Goal: Task Accomplishment & Management: Manage account settings

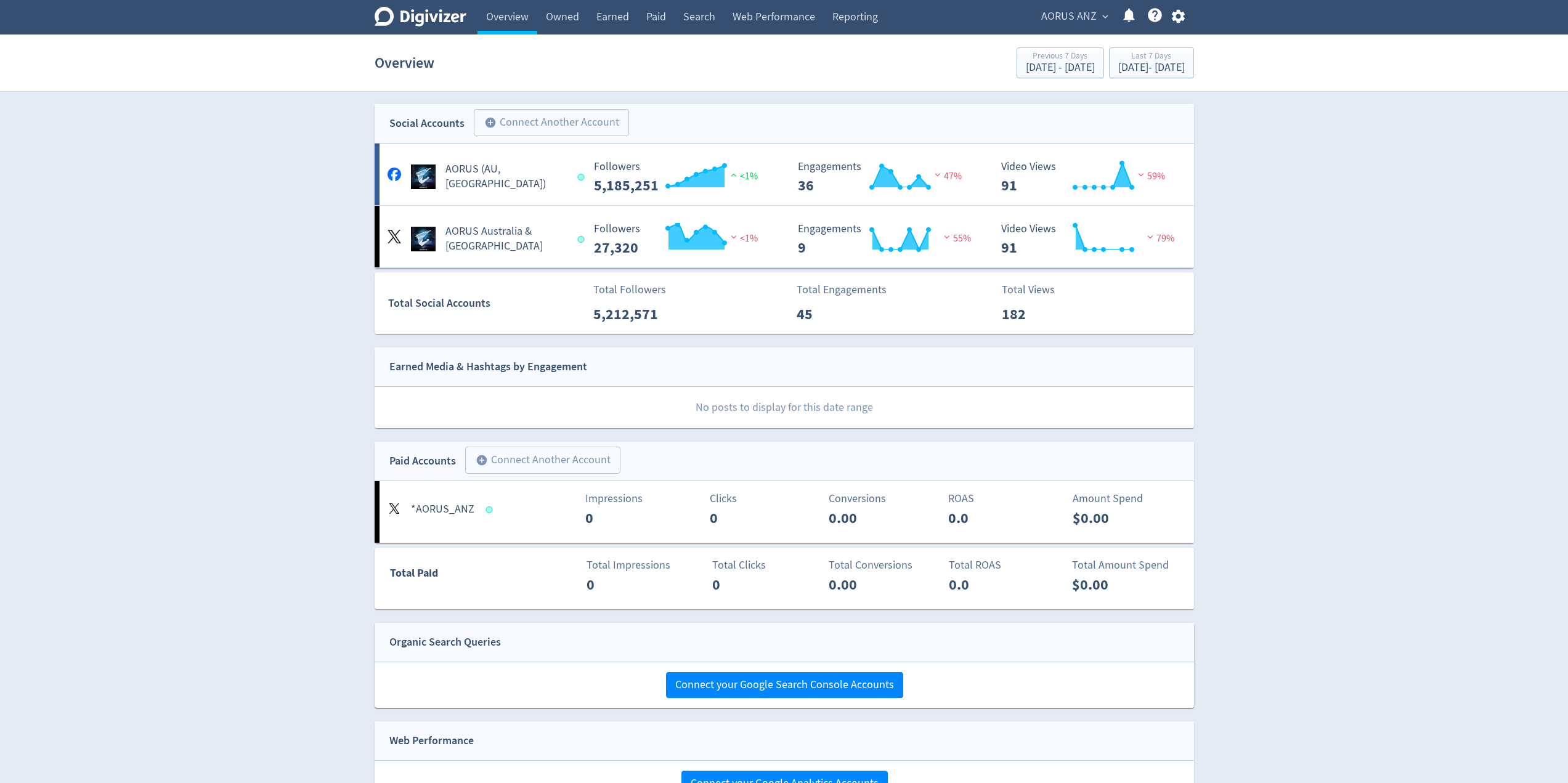
drag, startPoint x: 295, startPoint y: 270, endPoint x: 298, endPoint y: 253, distance: 17.3
click at [295, 269] on div "Digivizer Logo Mark Digivizer Logo Overview Owned Earned Paid Search Web Perfor…" at bounding box center [784, 423] width 1568 height 846
click at [763, 15] on link "Web Performance" at bounding box center [773, 17] width 100 height 34
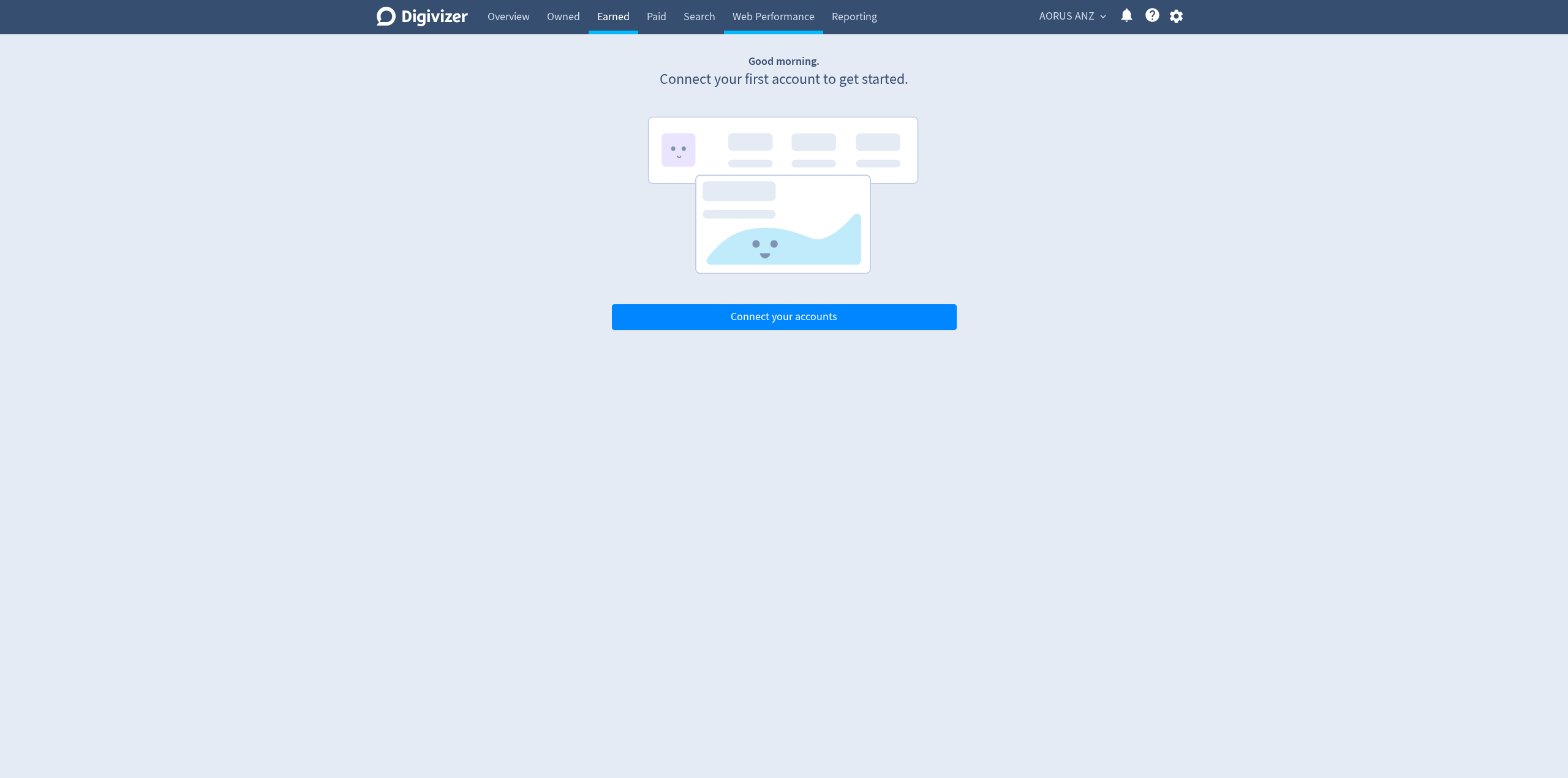
click at [614, 17] on link "Earned" at bounding box center [613, 17] width 49 height 34
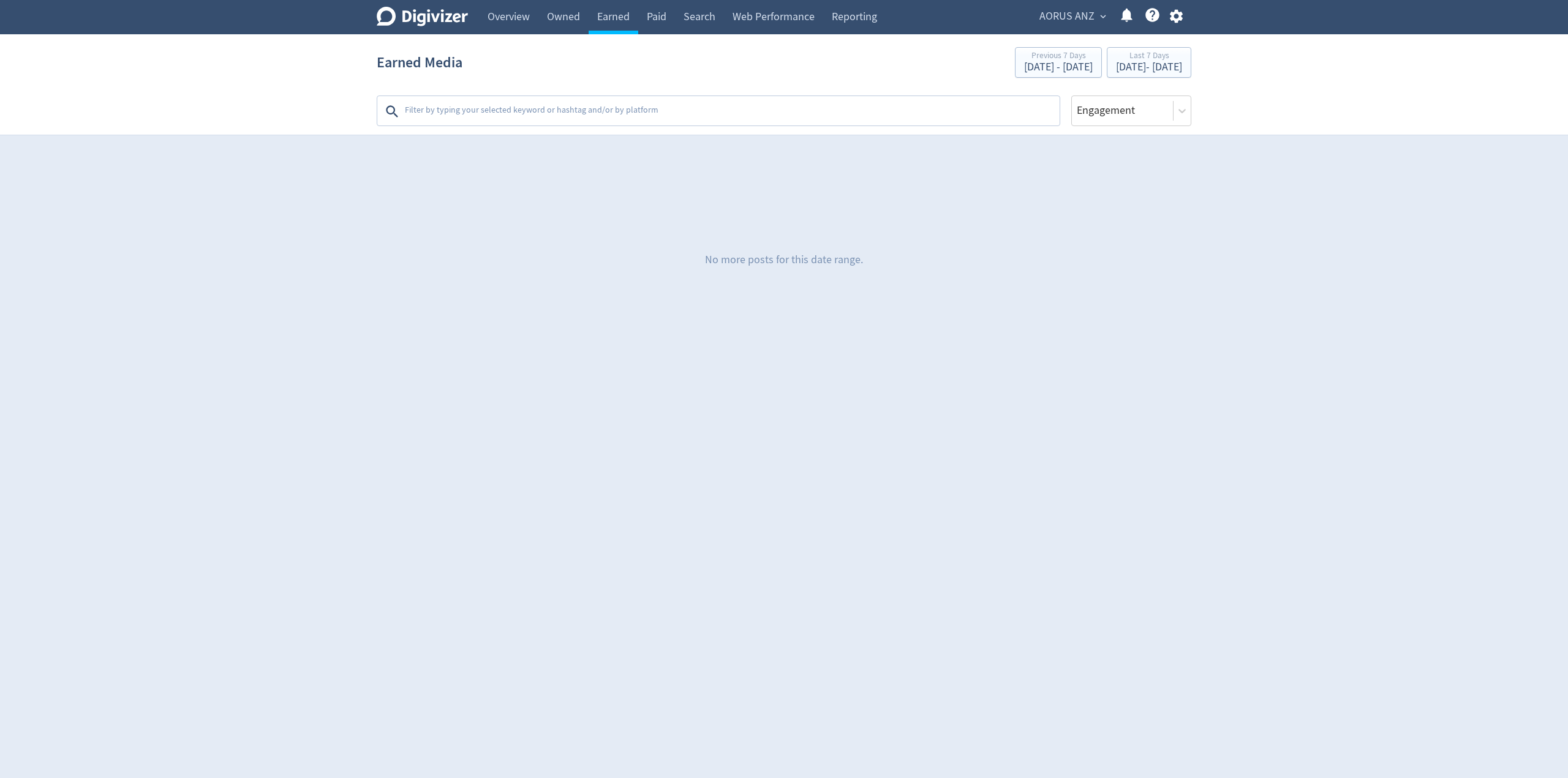
click at [514, 120] on textarea at bounding box center [731, 112] width 655 height 25
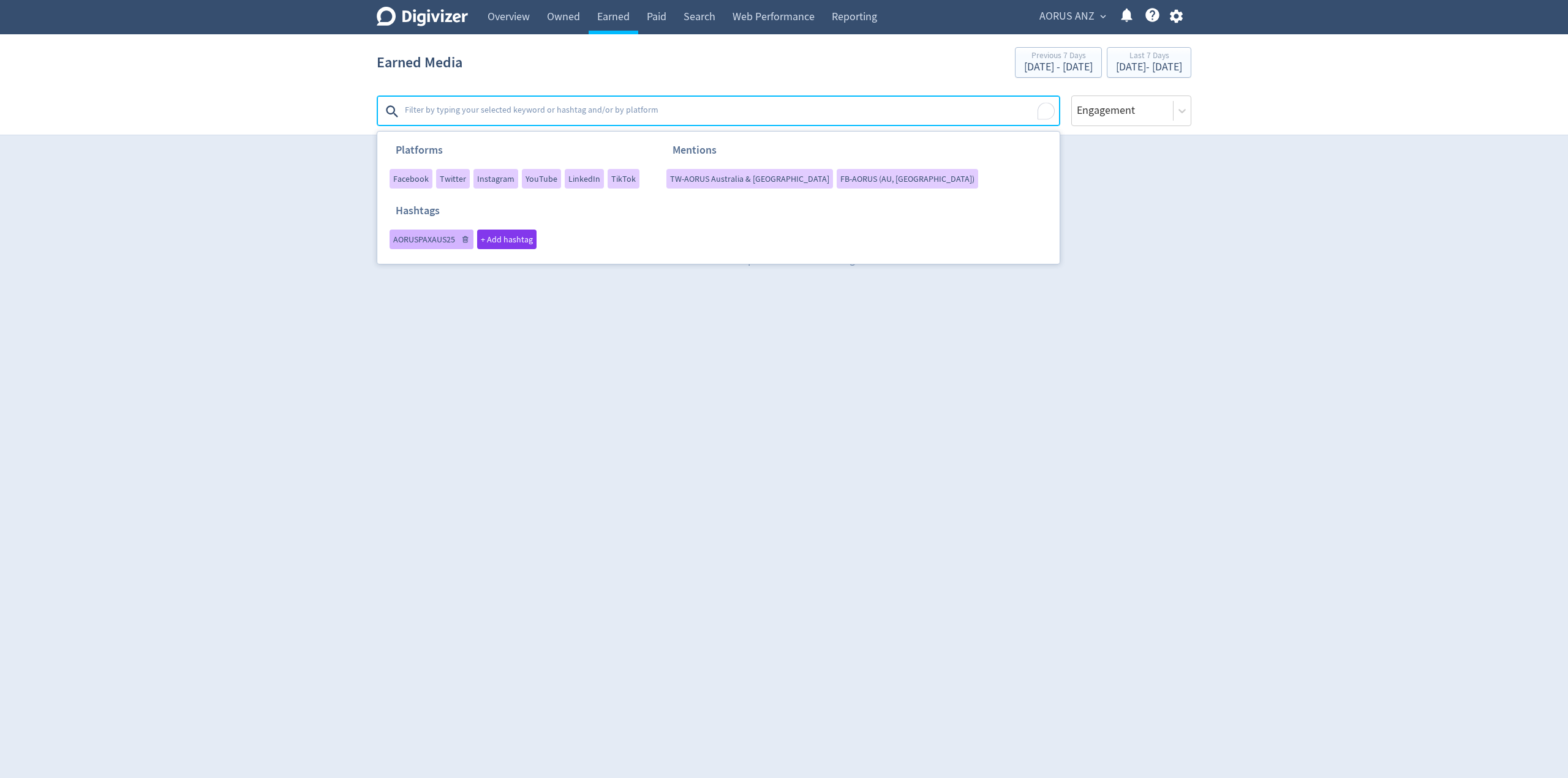
click at [433, 243] on span "AORUSPAXAUS25" at bounding box center [424, 240] width 62 height 9
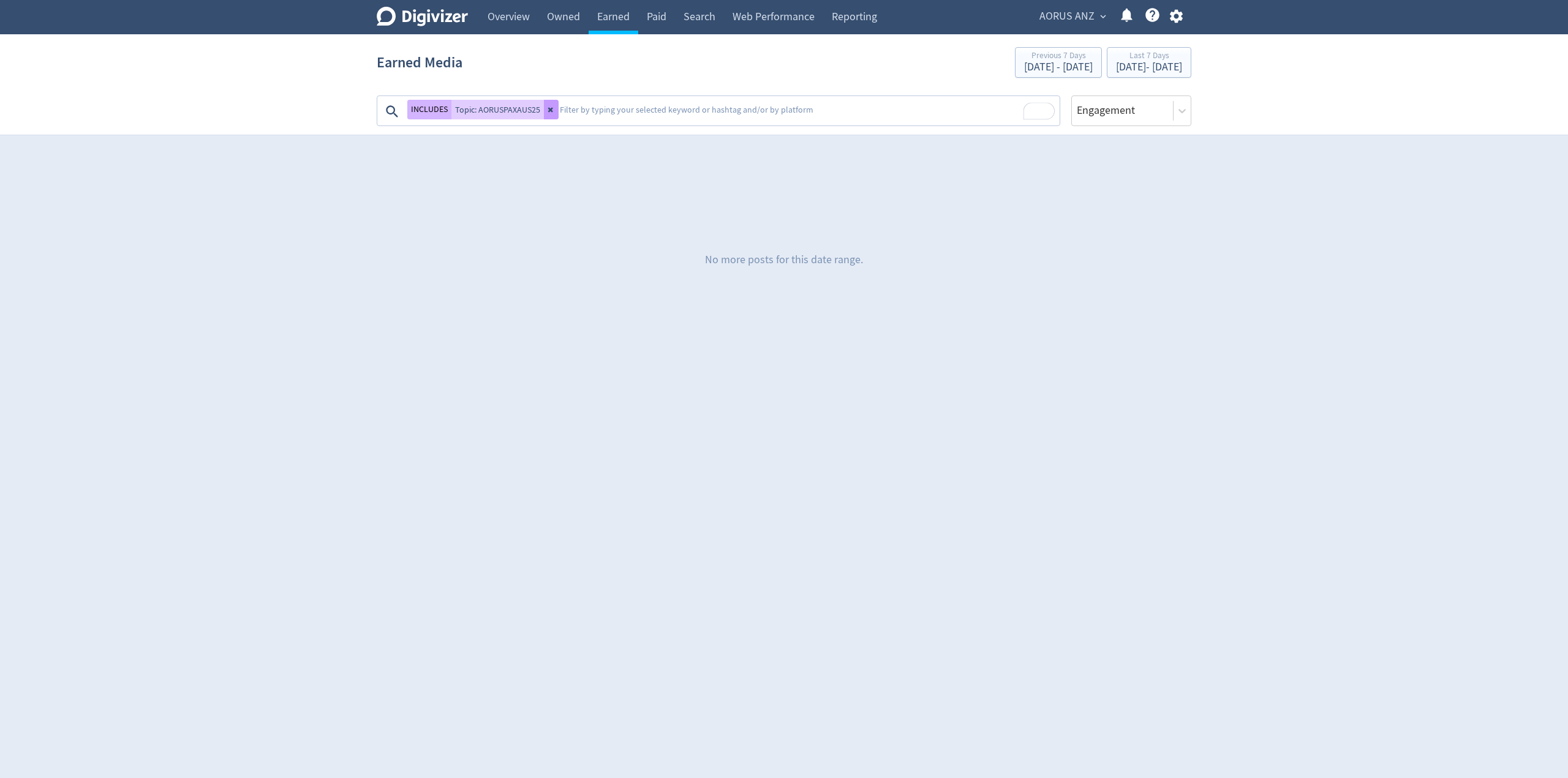
click at [555, 107] on button at bounding box center [551, 109] width 14 height 20
drag, startPoint x: 328, startPoint y: 80, endPoint x: 770, endPoint y: 50, distance: 443.0
click at [351, 81] on section "Earned Media Previous 7 Days Sep 30, 2025 - Oct 6, 2025 Last 7 Days Oct 7, 2025…" at bounding box center [784, 84] width 1568 height 101
click at [1083, 12] on span "AORUS ANZ" at bounding box center [1067, 16] width 55 height 20
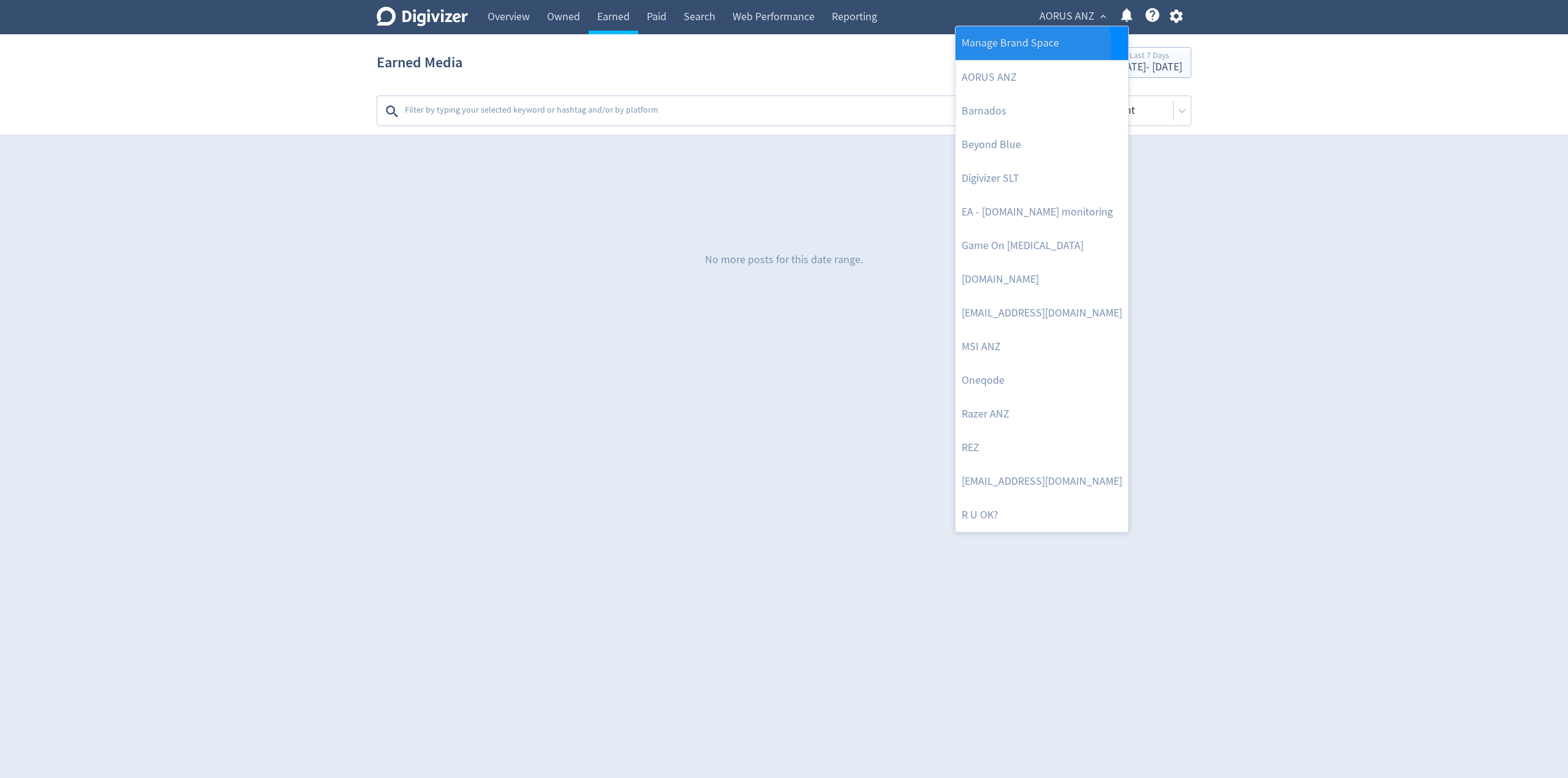
click at [1014, 48] on link "Manage Brand Space" at bounding box center [1042, 43] width 172 height 33
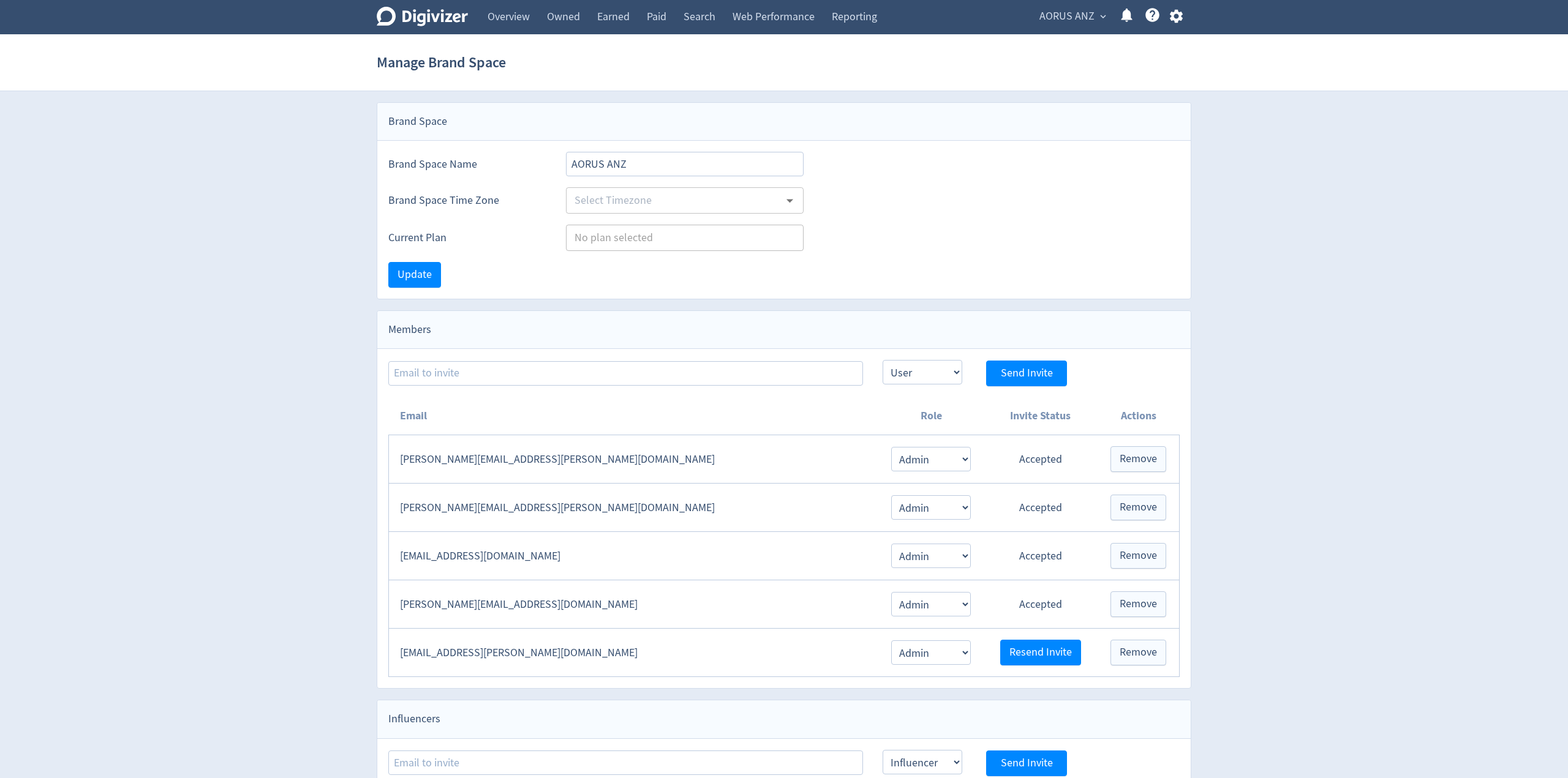
type input "Australia/Sydney"
type input "Brands"
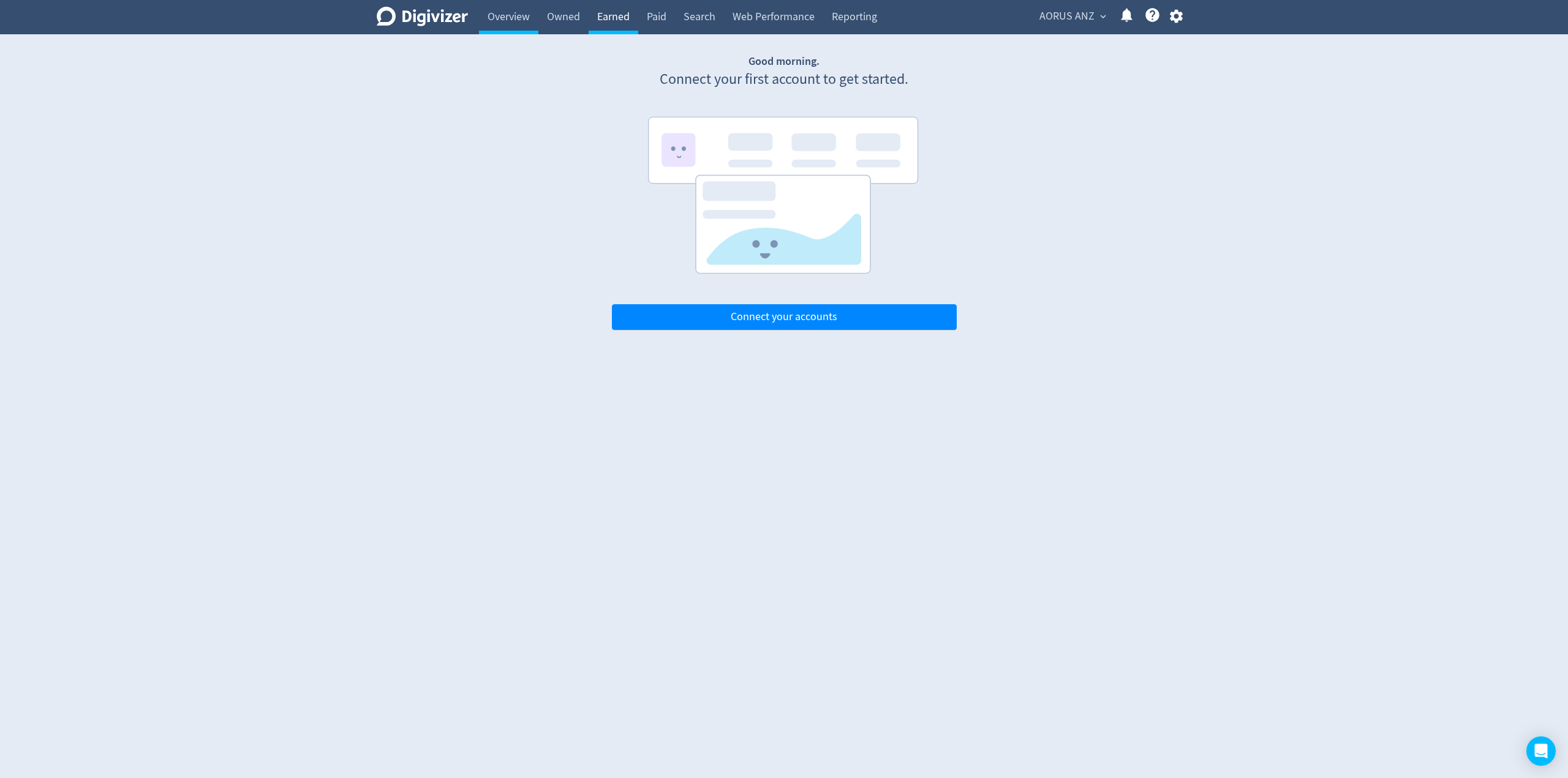
click at [616, 21] on link "Earned" at bounding box center [613, 17] width 49 height 34
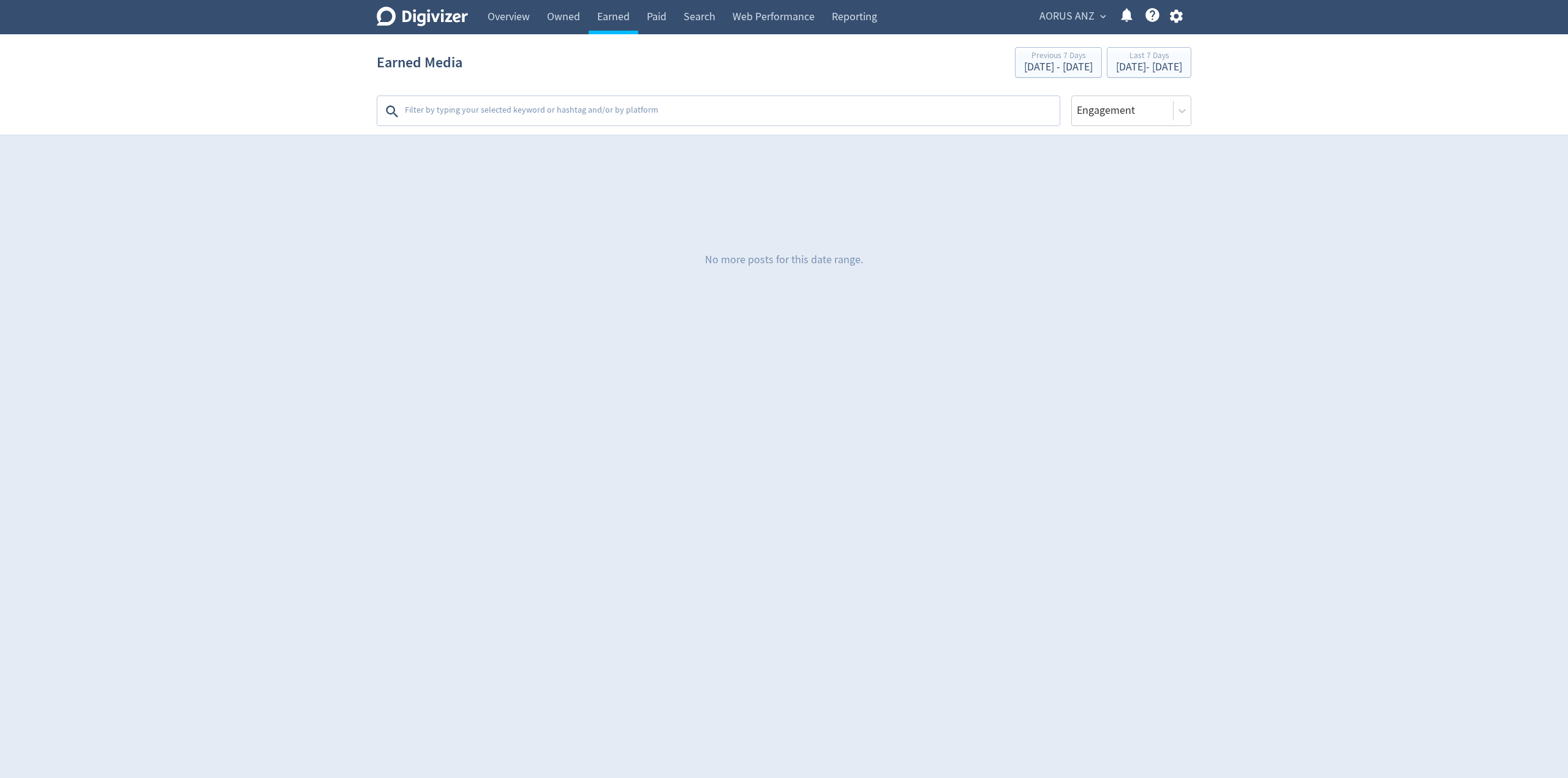
click at [782, 22] on span "AORUS ANZ" at bounding box center [1067, 16] width 55 height 20
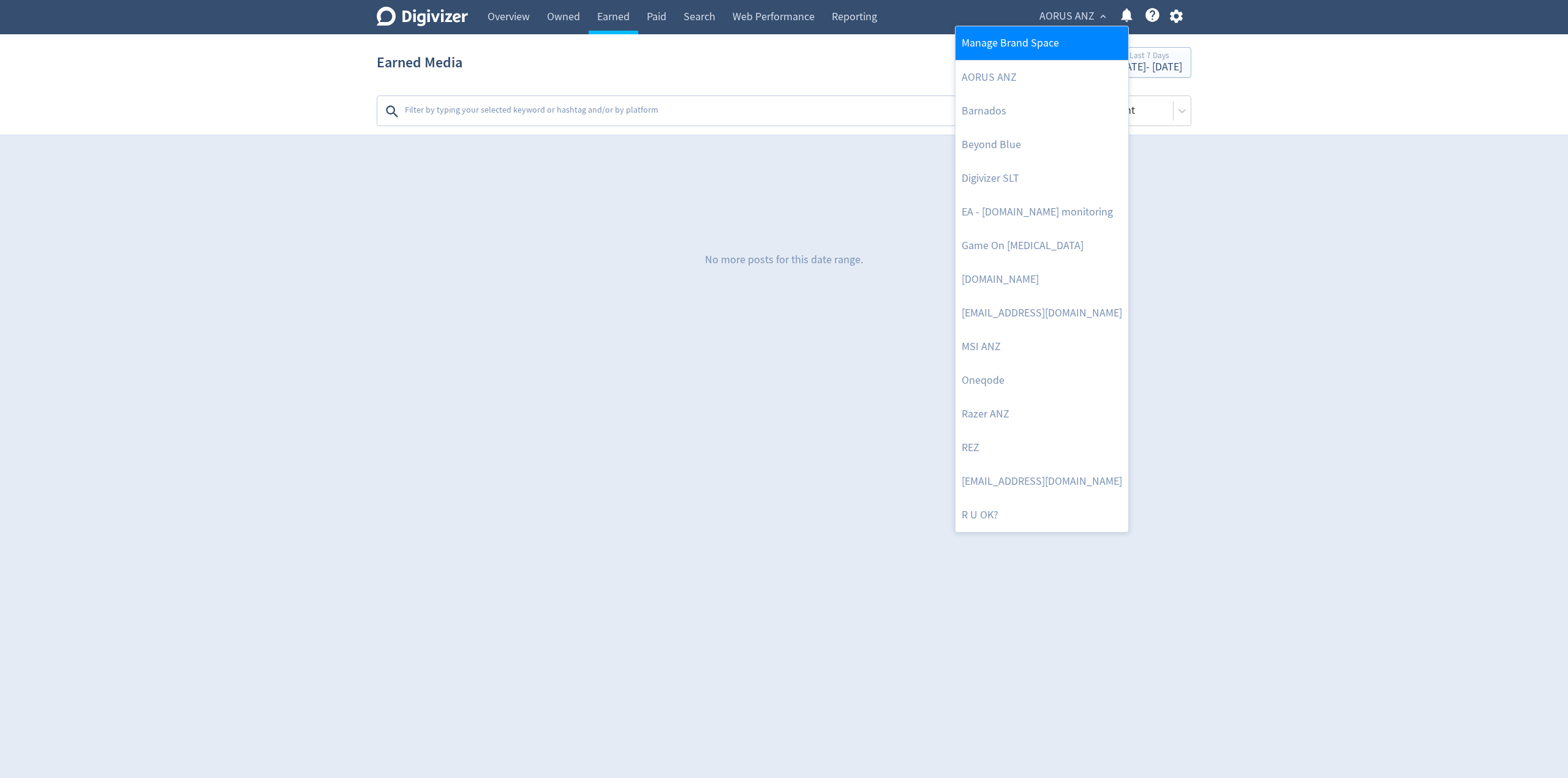
click at [782, 57] on link "Manage Brand Space" at bounding box center [1042, 43] width 172 height 33
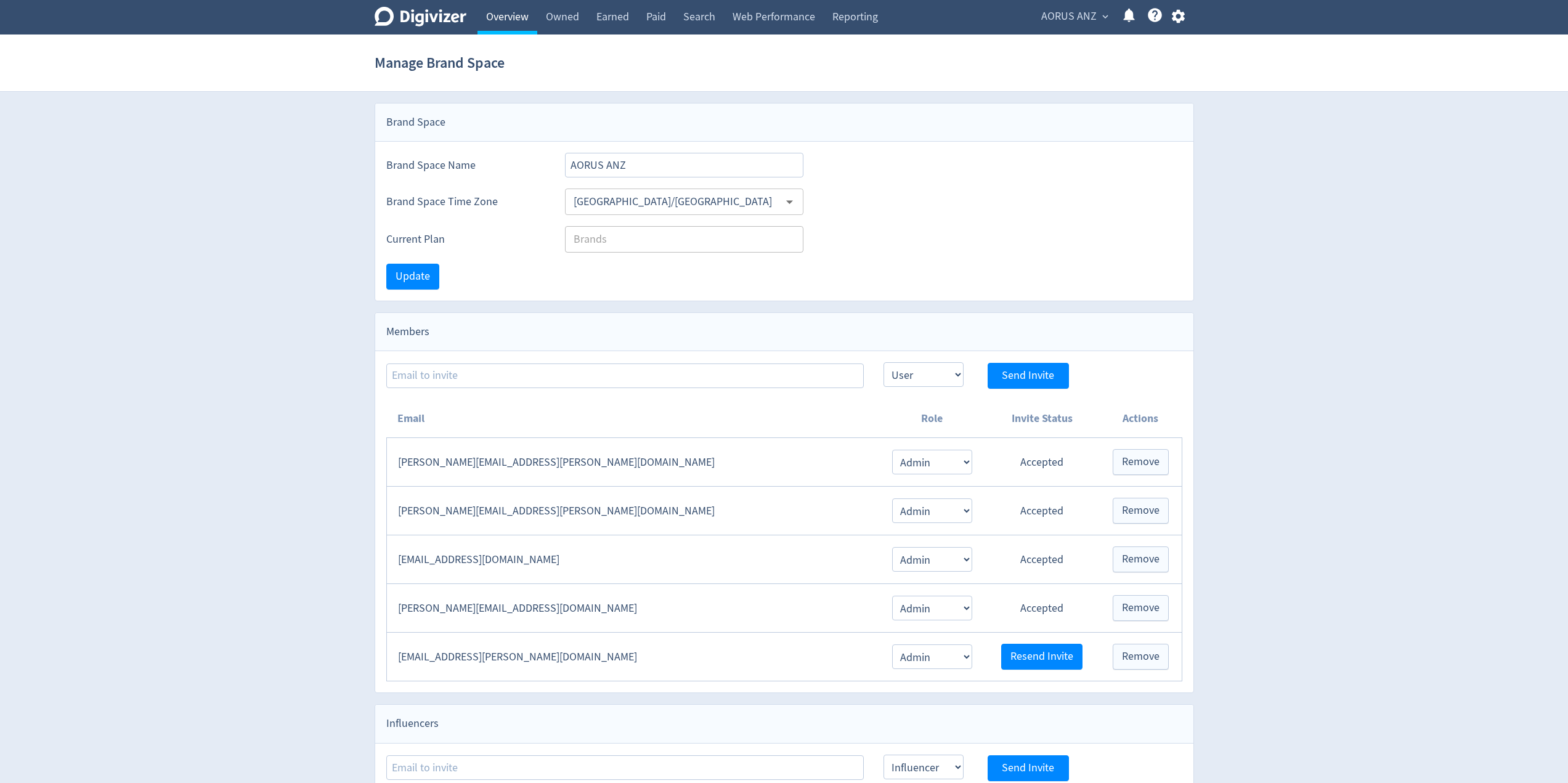
click at [498, 14] on link "Overview" at bounding box center [507, 17] width 60 height 34
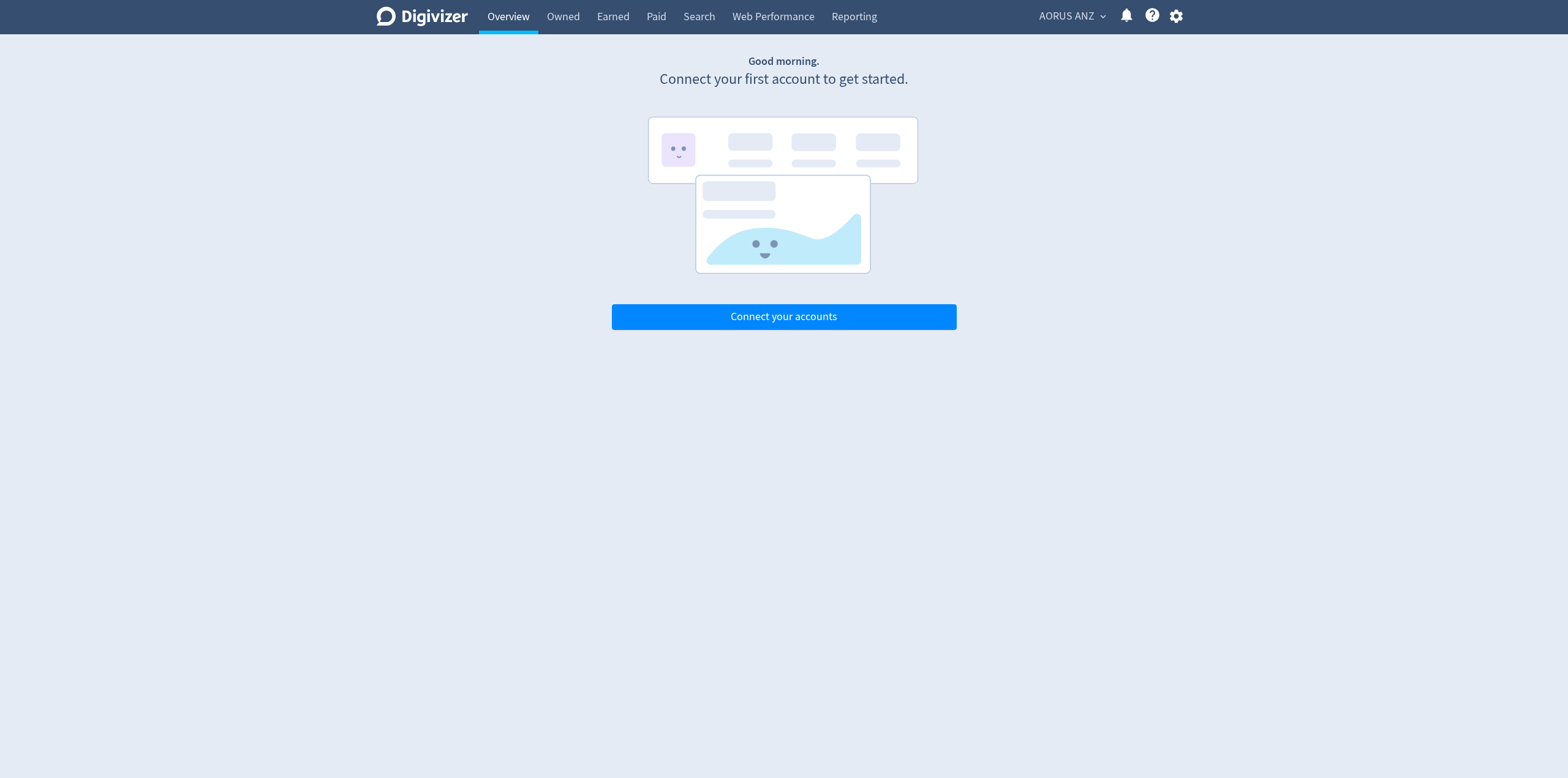
click at [512, 14] on link "Overview" at bounding box center [509, 17] width 59 height 34
click at [462, 16] on icon "Digivizer Logo" at bounding box center [422, 16] width 91 height 20
click at [536, 17] on link "Overview" at bounding box center [509, 17] width 59 height 34
click at [553, 14] on link "Owned" at bounding box center [563, 17] width 50 height 34
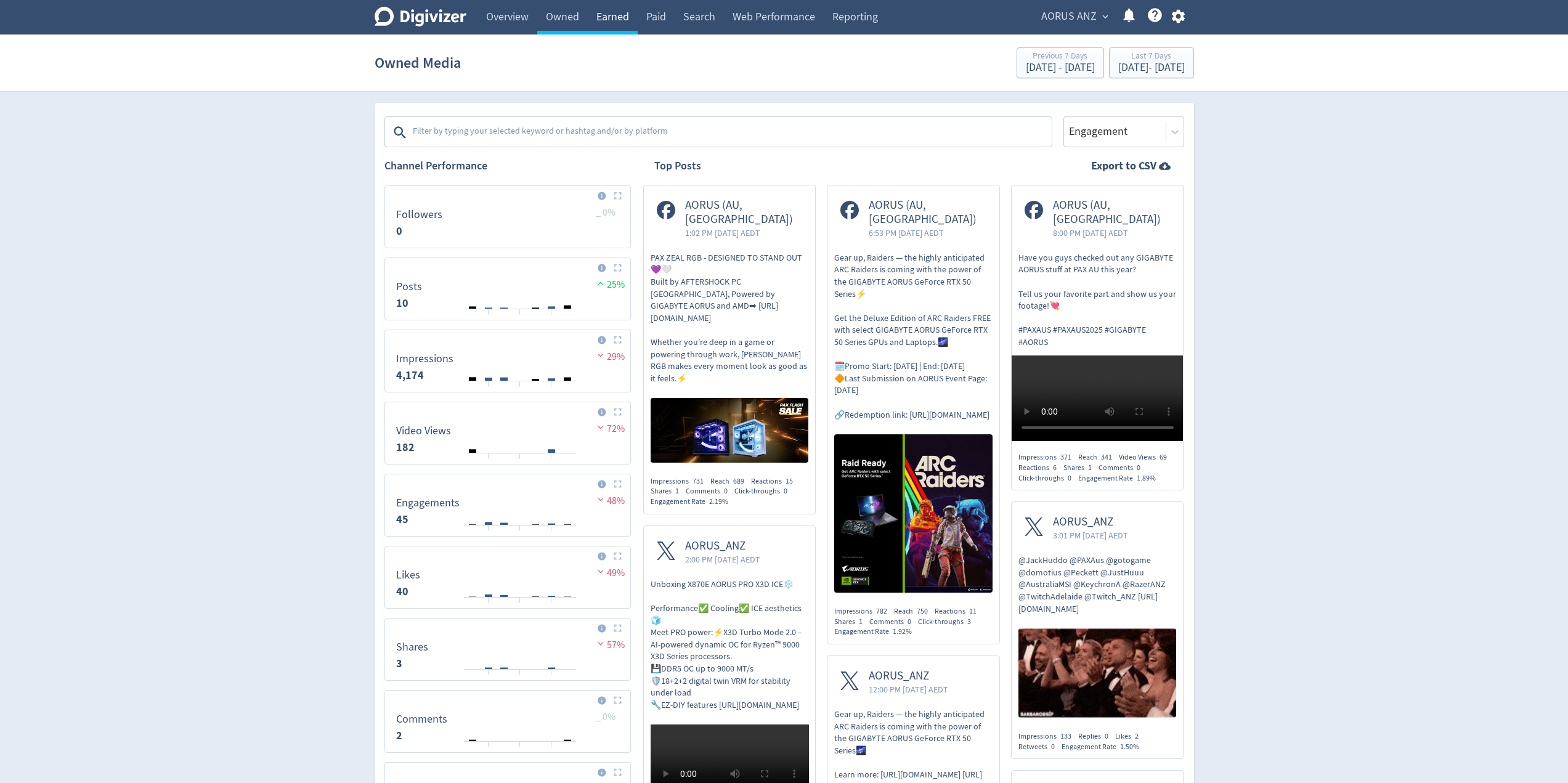
click at [623, 16] on link "Earned" at bounding box center [612, 17] width 50 height 34
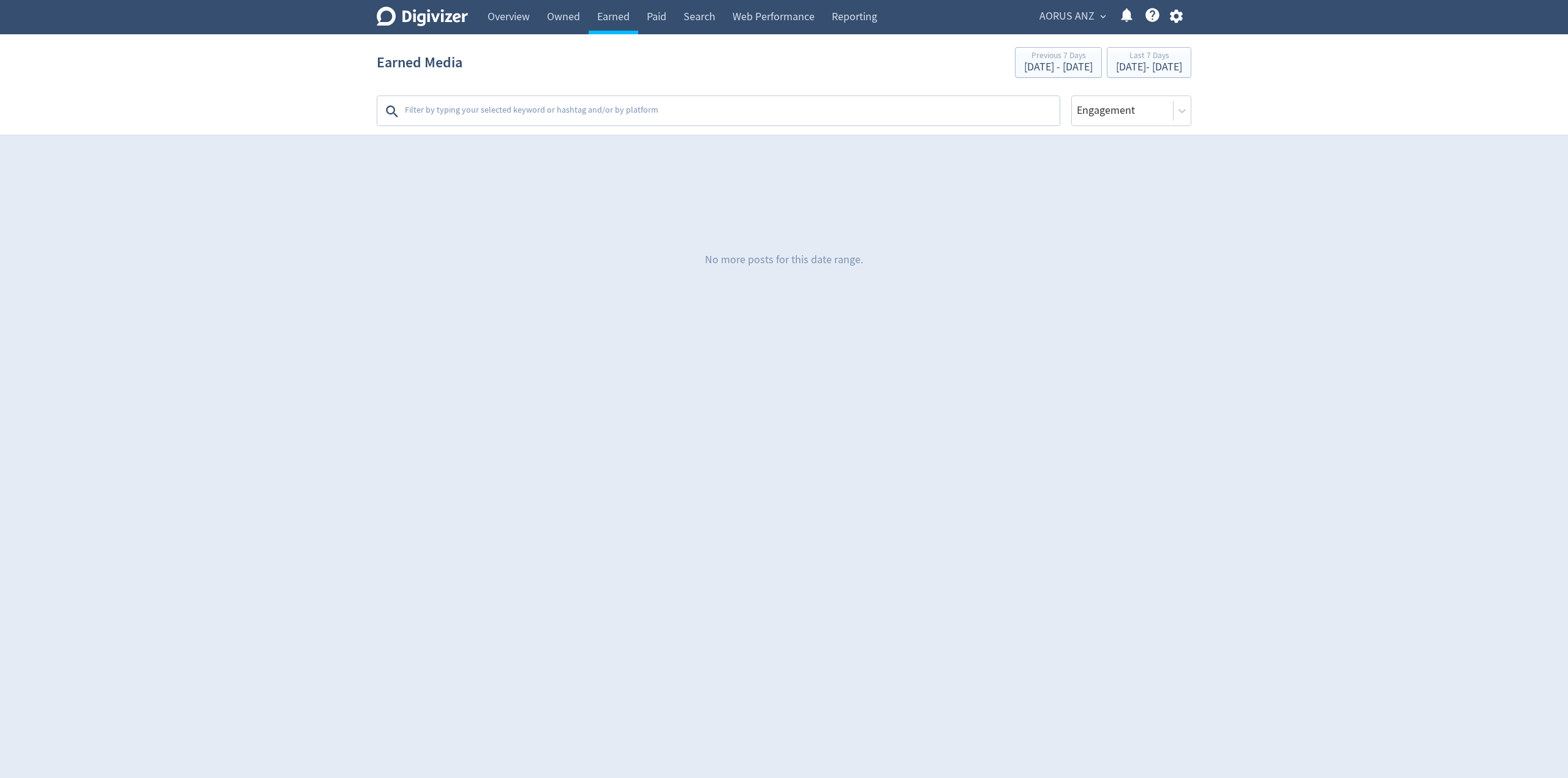
click at [510, 115] on textarea at bounding box center [731, 112] width 655 height 25
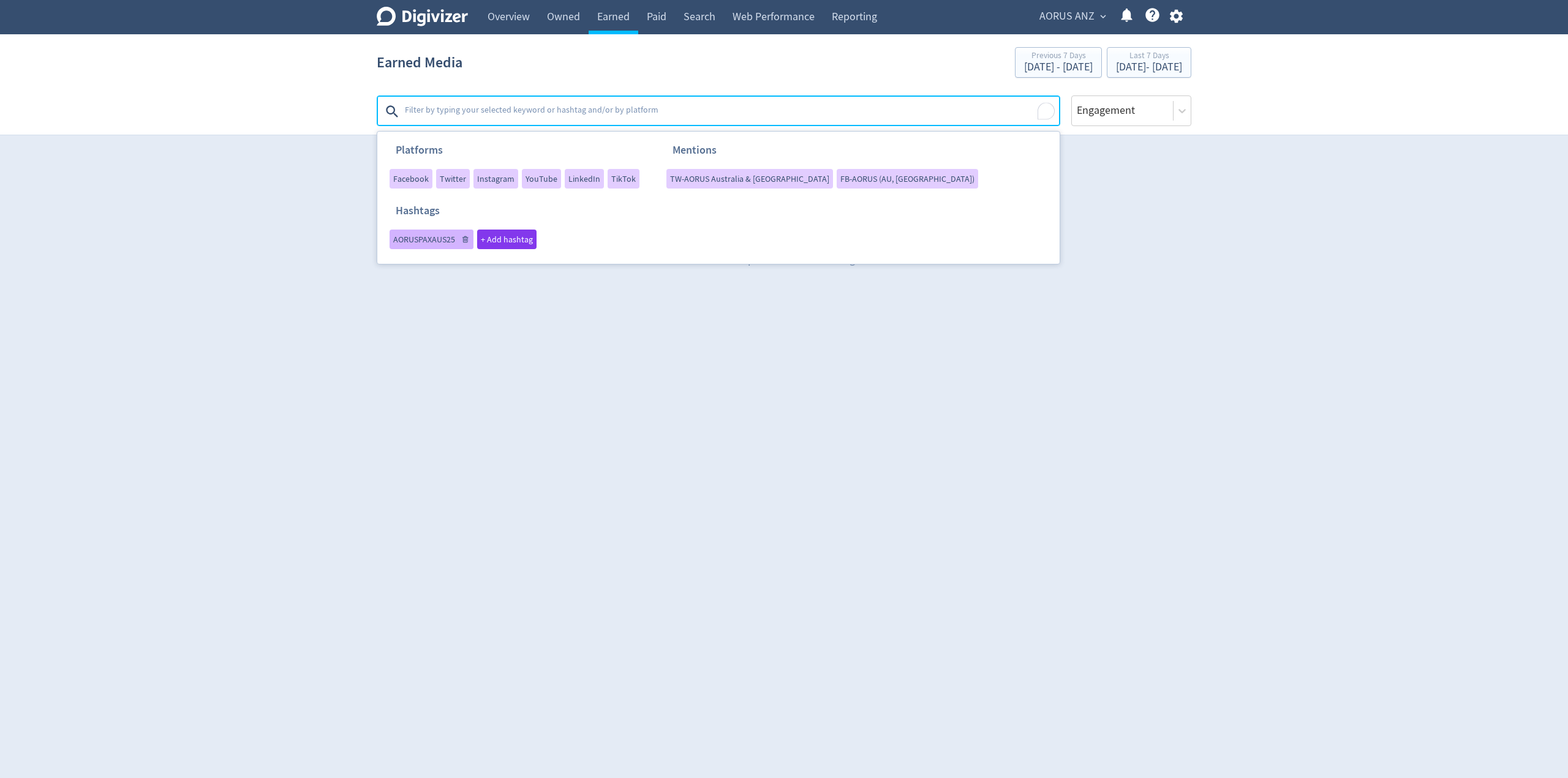
click at [417, 241] on span "AORUSPAXAUS25" at bounding box center [424, 240] width 62 height 9
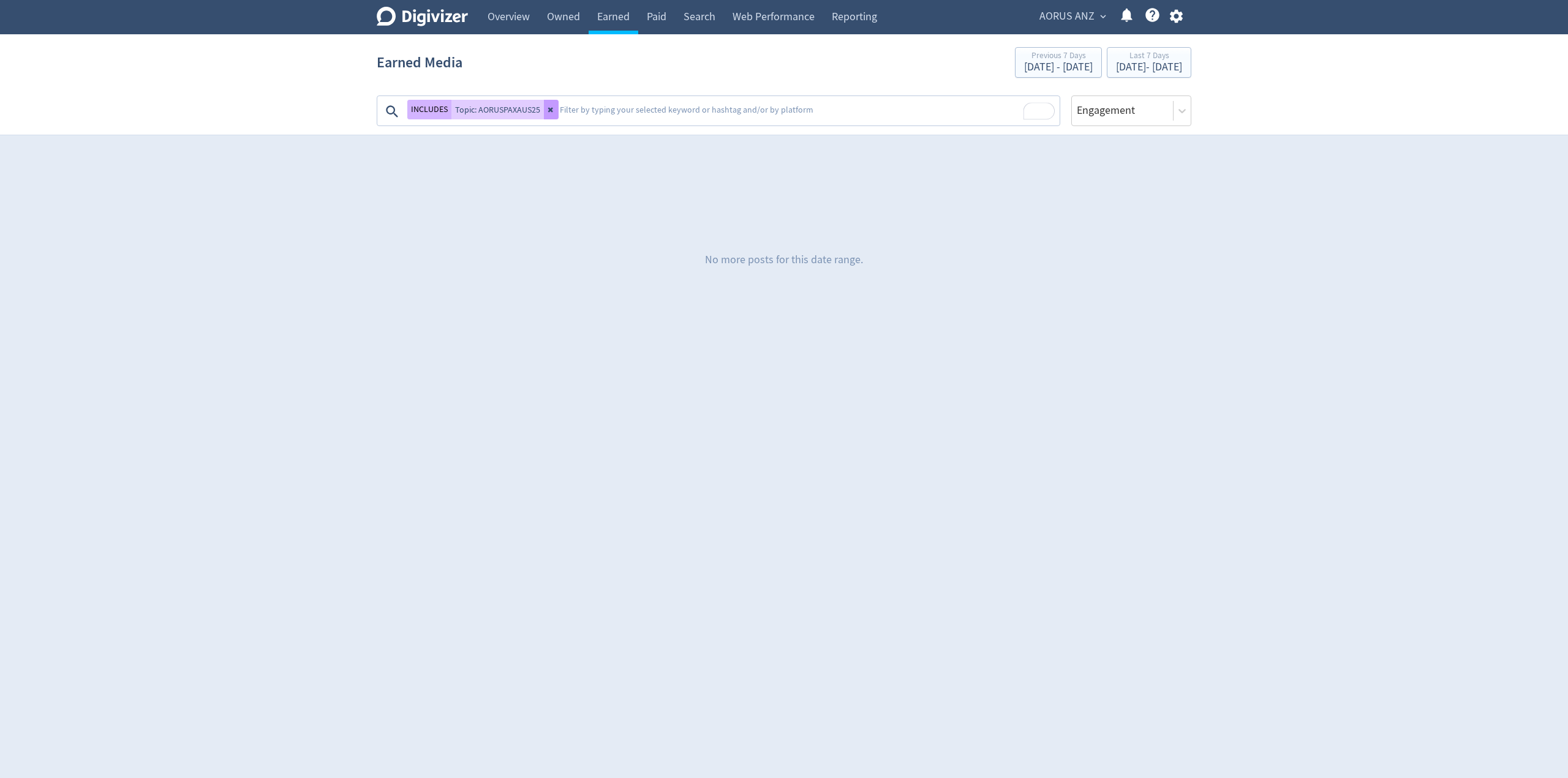
click at [556, 108] on button at bounding box center [551, 109] width 14 height 20
click at [500, 13] on link "Overview" at bounding box center [509, 17] width 59 height 34
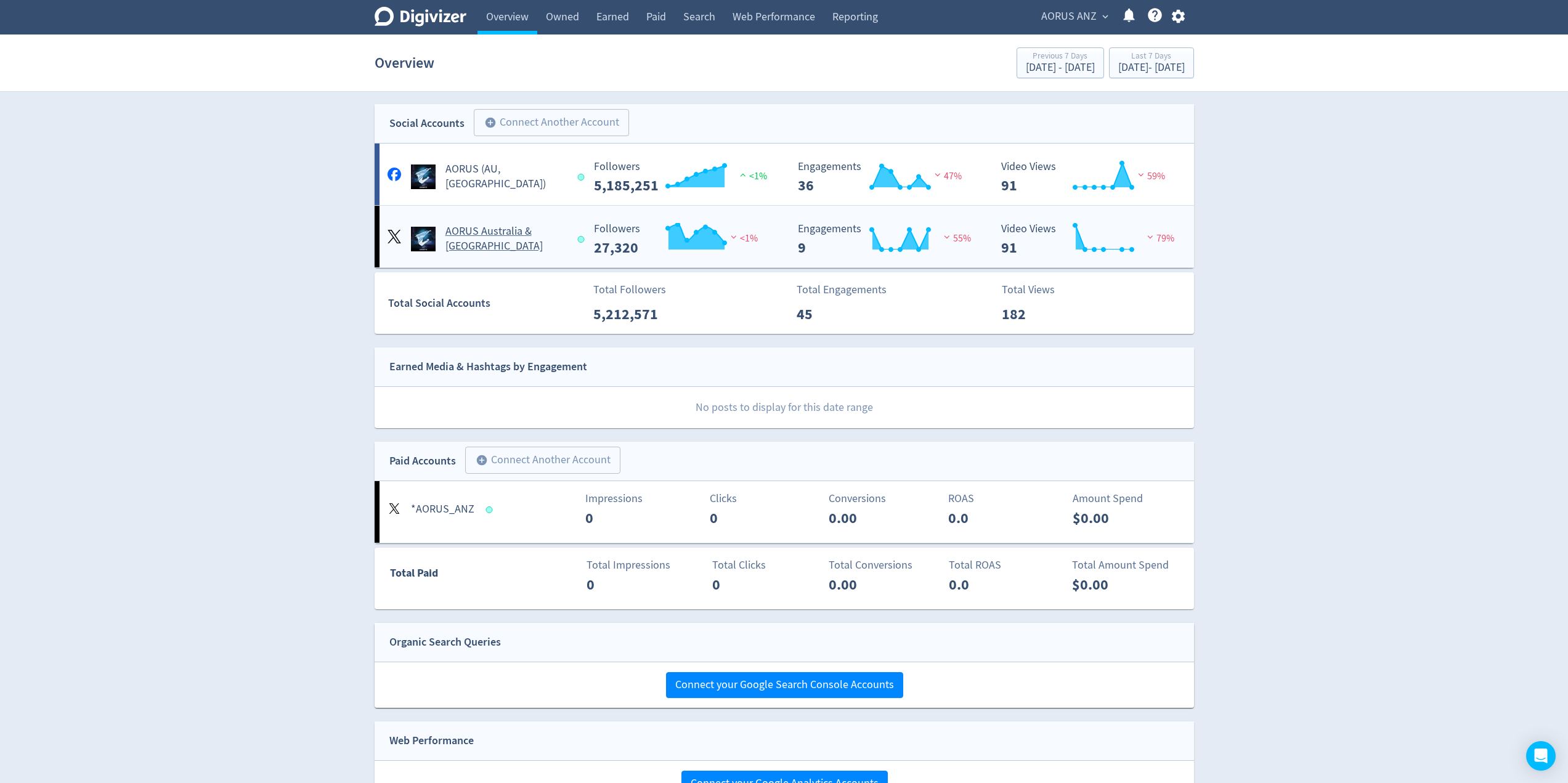
click at [565, 219] on div "AORUS Australia & [GEOGRAPHIC_DATA]" at bounding box center [482, 234] width 204 height 39
